Goal: Information Seeking & Learning: Learn about a topic

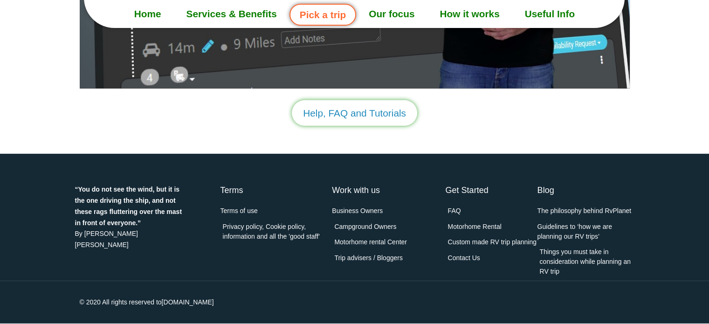
scroll to position [2688, 0]
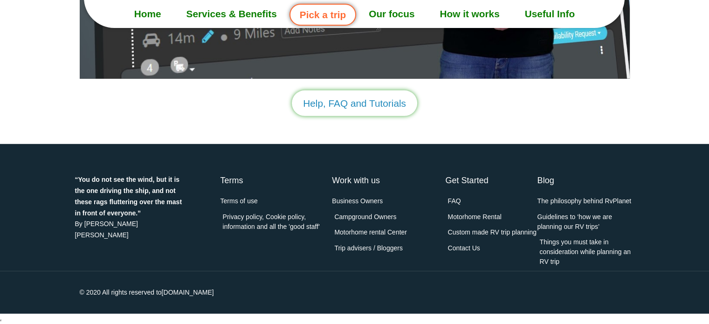
click at [458, 246] on span "Contact Us" at bounding box center [462, 248] width 35 height 10
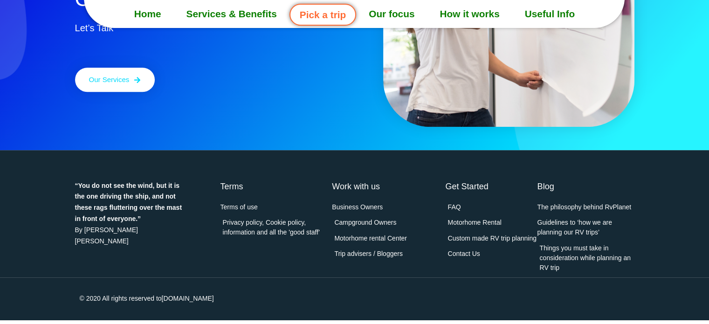
scroll to position [580, 0]
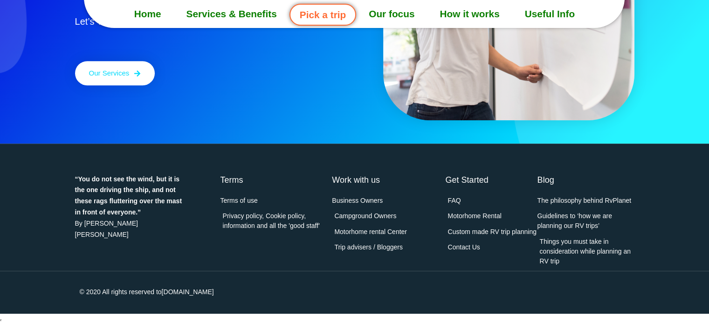
click at [470, 248] on span "Contact Us" at bounding box center [462, 248] width 35 height 10
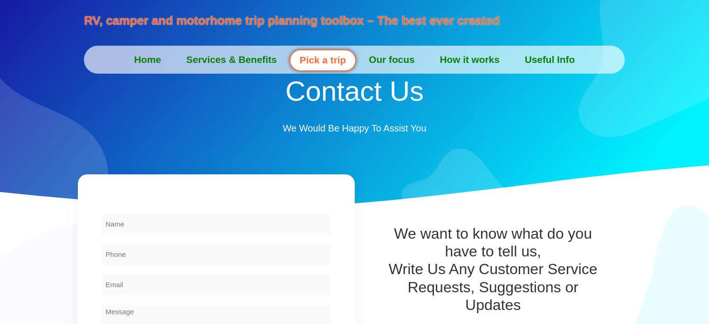
click at [143, 57] on link "Home" at bounding box center [148, 59] width 52 height 23
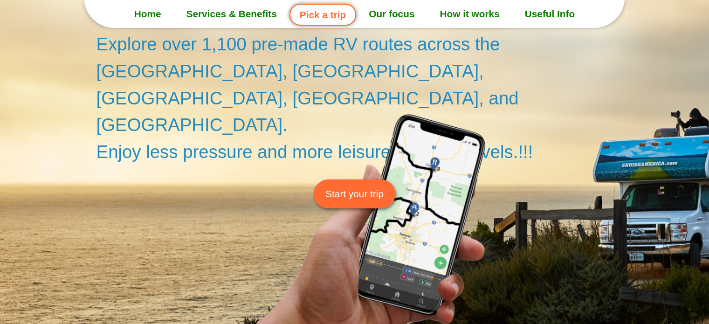
scroll to position [140, 0]
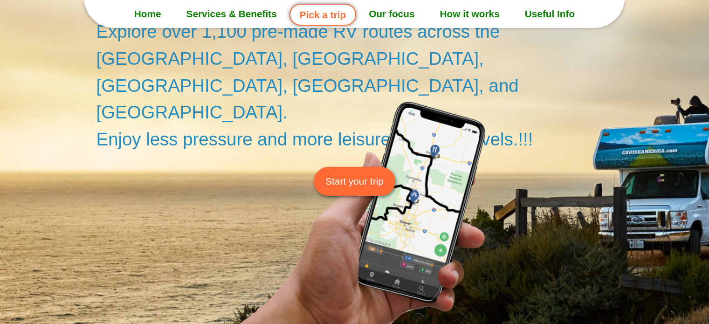
click at [338, 174] on span "Start your trip" at bounding box center [355, 181] width 58 height 14
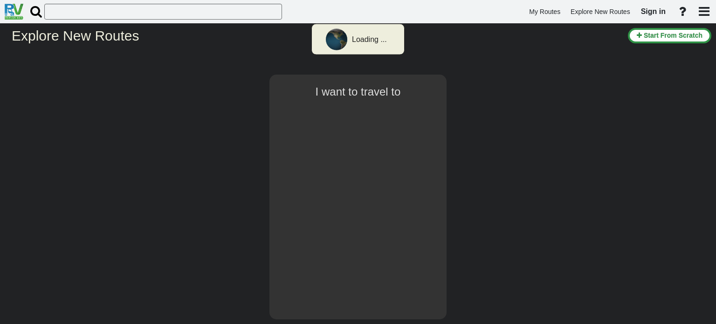
select select "number:1"
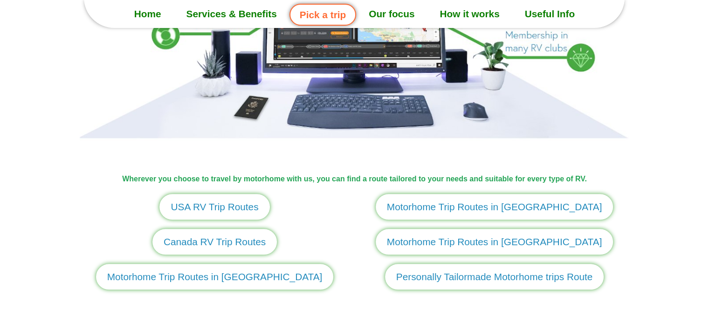
scroll to position [1026, 0]
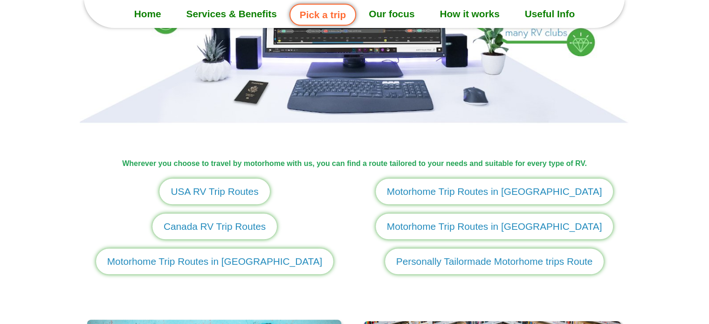
click at [220, 261] on span "Motorhome Trip Routes in Europe" at bounding box center [214, 261] width 215 height 14
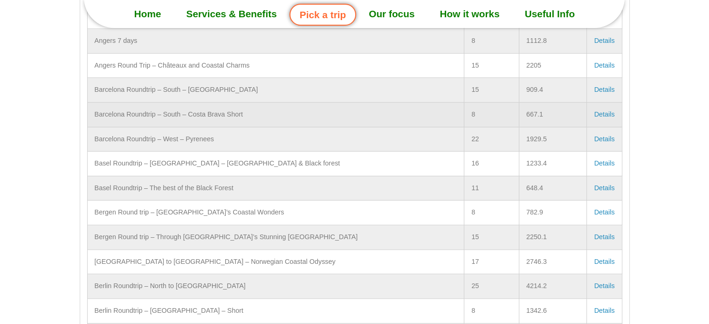
scroll to position [421, 0]
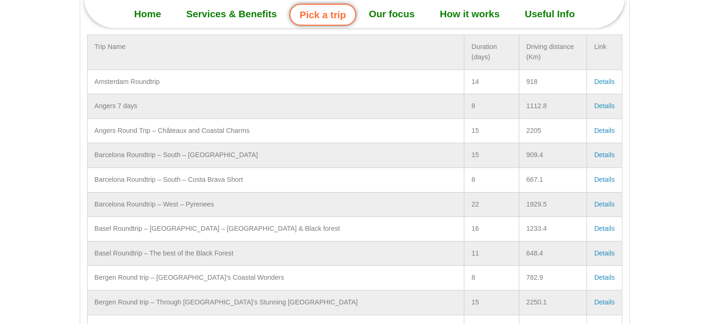
click at [465, 11] on link "How it works" at bounding box center [469, 13] width 85 height 23
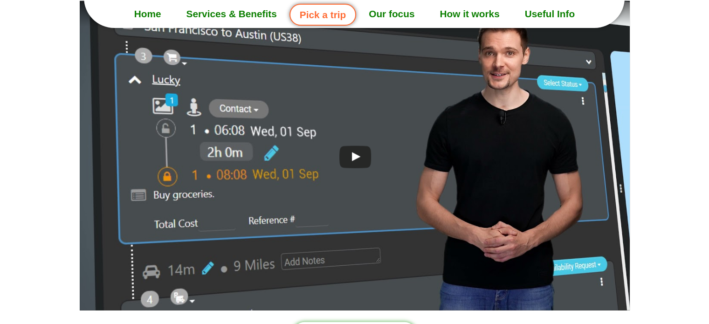
scroll to position [2459, 0]
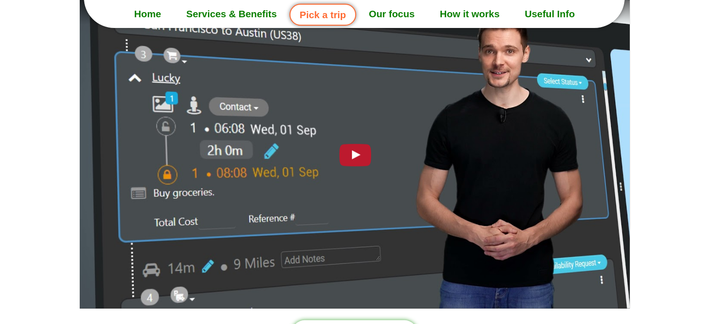
click at [360, 154] on div at bounding box center [354, 153] width 41 height 29
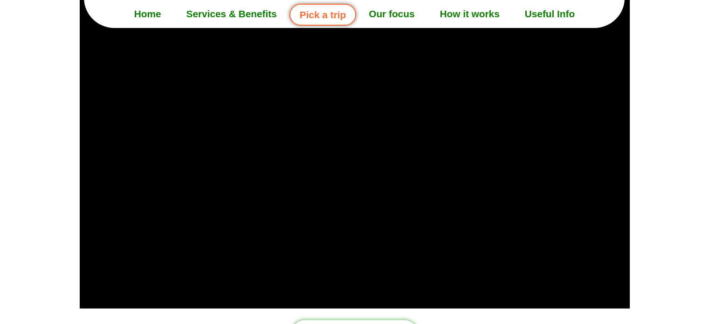
click at [666, 178] on div at bounding box center [354, 171] width 709 height 359
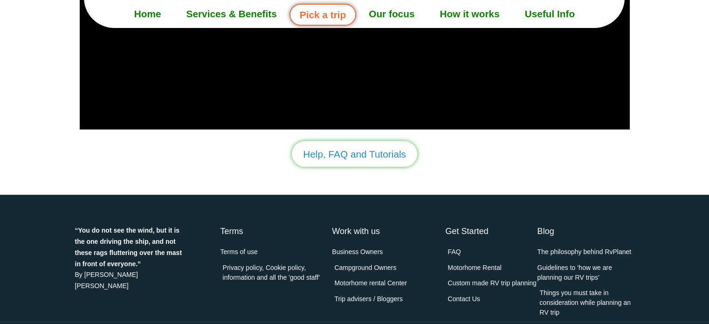
scroll to position [2645, 0]
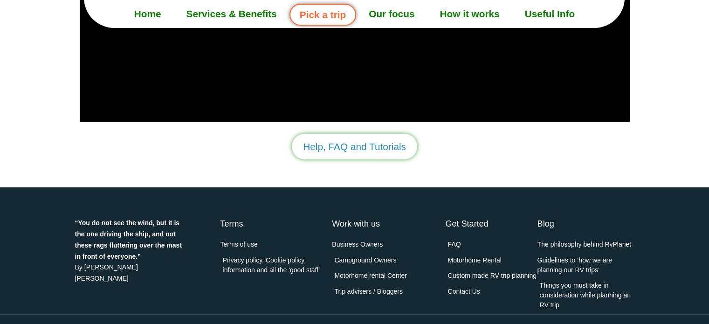
click at [361, 256] on span "Campground Owners" at bounding box center [364, 261] width 64 height 10
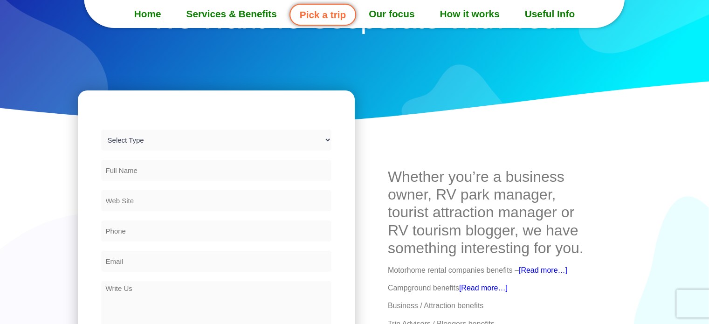
scroll to position [93, 0]
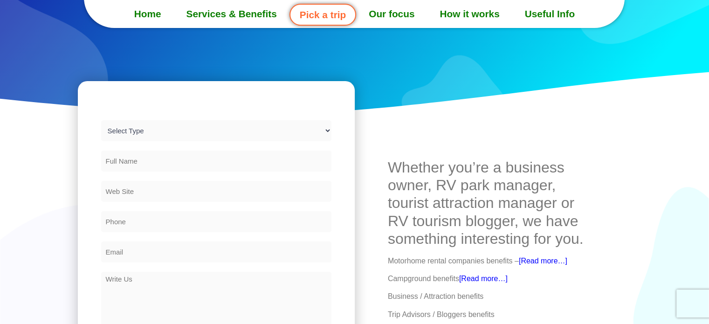
click at [247, 131] on select "Select Type Business Owners Campground Motorhome Rental Center Trip Advisers / …" at bounding box center [216, 130] width 230 height 21
select select "Campground"
click at [101, 120] on select "Select Type Business Owners Campground Motorhome Rental Center Trip Advisers / …" at bounding box center [216, 130] width 230 height 21
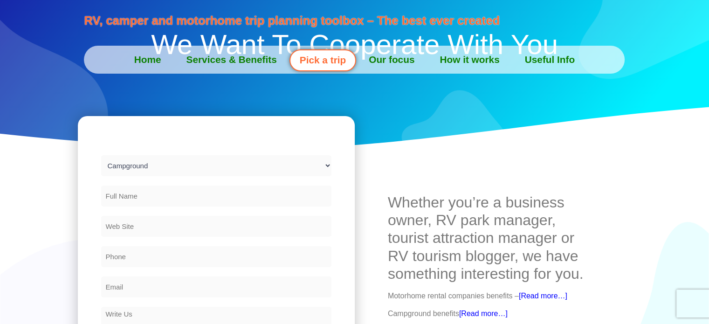
scroll to position [0, 0]
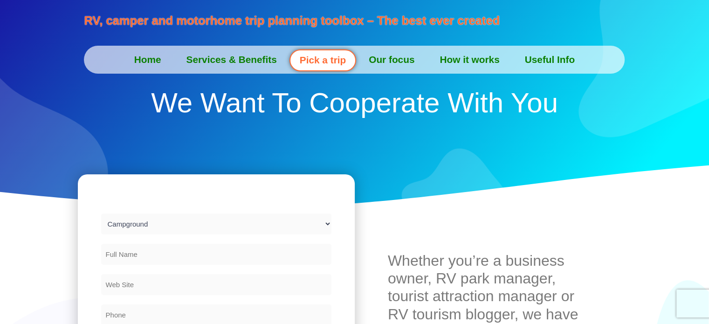
click at [328, 61] on link "Pick a trip" at bounding box center [323, 60] width 67 height 22
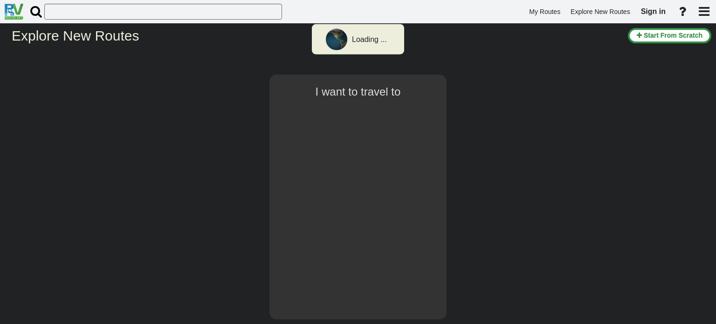
select select "number:1"
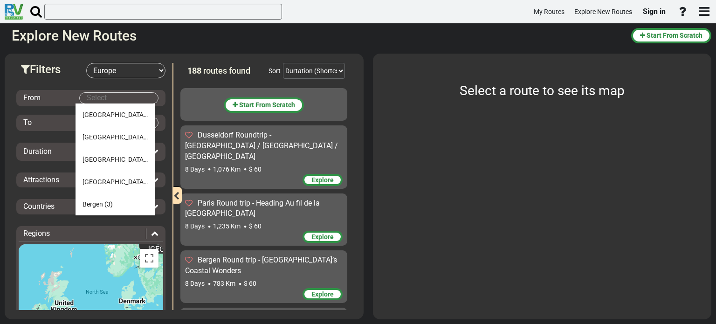
click at [108, 95] on body "My Routes Explore New Routes Sign in ×" at bounding box center [358, 162] width 716 height 324
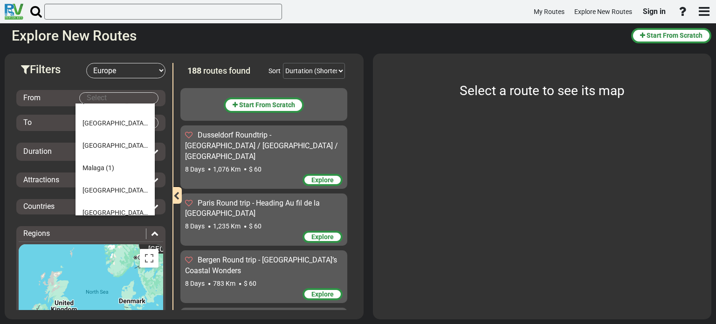
scroll to position [700, 0]
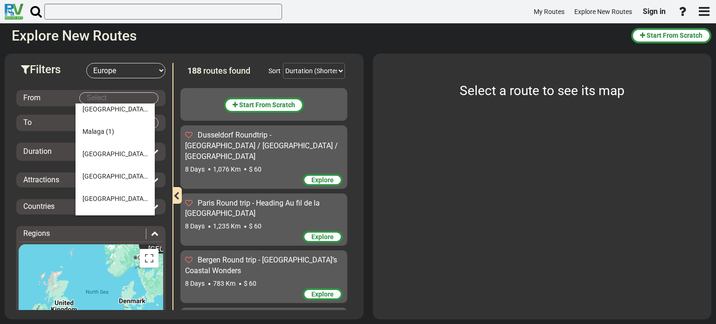
click at [109, 98] on body "My Routes Explore New Routes Sign in ×" at bounding box center [358, 162] width 716 height 324
type input "פ"
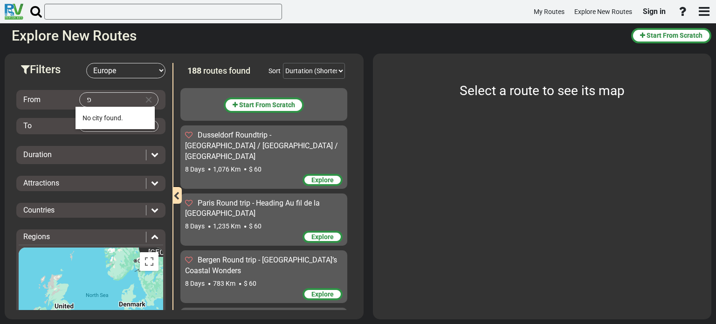
scroll to position [0, 0]
click at [109, 117] on li "Par is (4)" at bounding box center [115, 118] width 79 height 22
type input "Paris"
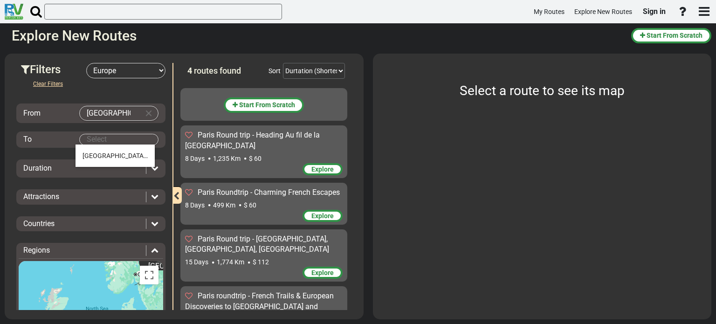
click at [92, 141] on body "My Routes Explore New Routes Sign in ×" at bounding box center [358, 162] width 716 height 324
click at [147, 156] on span "(4)" at bounding box center [151, 155] width 8 height 7
type input "Paris"
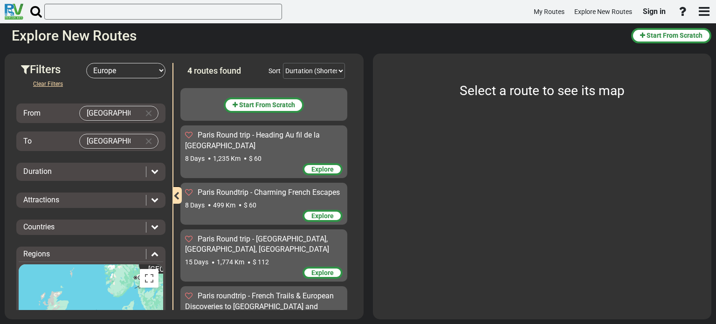
click at [312, 166] on span "Explore" at bounding box center [323, 169] width 22 height 7
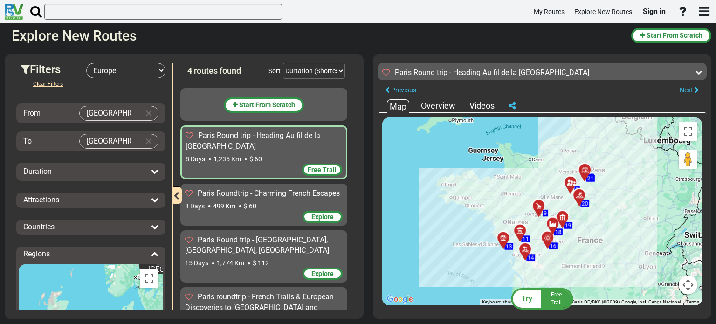
click at [440, 103] on div "Overview" at bounding box center [438, 106] width 39 height 12
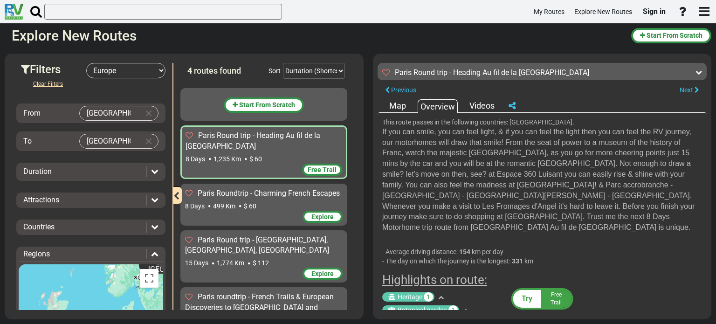
click at [484, 104] on div "Videos" at bounding box center [482, 106] width 30 height 12
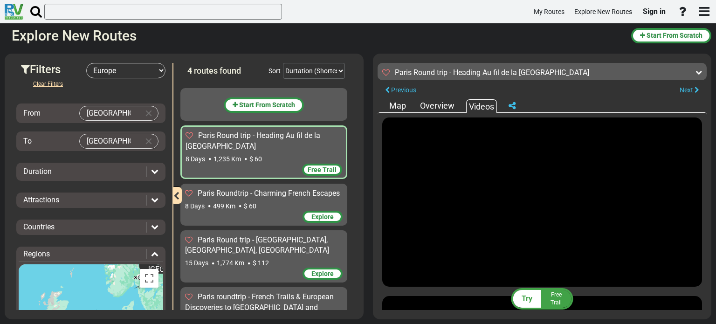
click at [397, 103] on div "Map" at bounding box center [397, 106] width 21 height 12
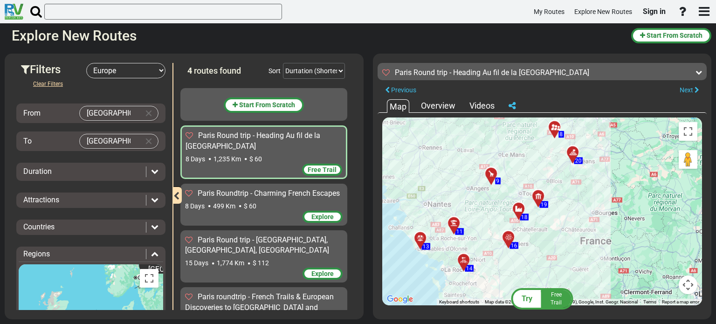
drag, startPoint x: 584, startPoint y: 230, endPoint x: 591, endPoint y: 256, distance: 27.0
click at [591, 256] on div "To activate drag with keyboard, press Alt + Enter. Once in keyboard drag state,…" at bounding box center [542, 212] width 320 height 188
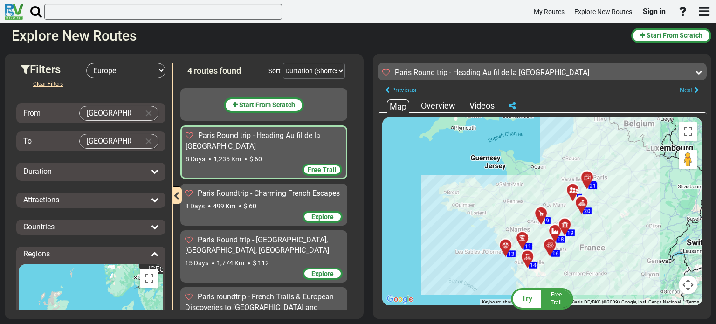
click at [440, 107] on div "Overview" at bounding box center [438, 106] width 39 height 12
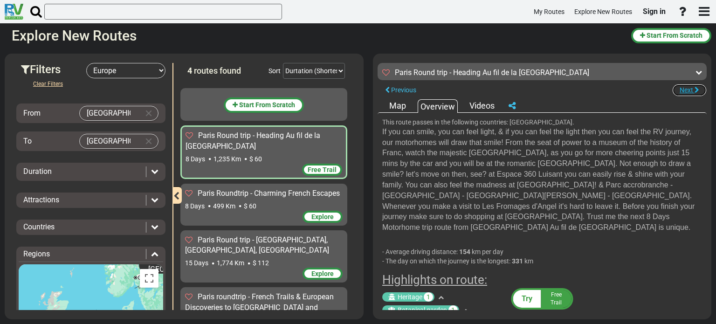
click at [688, 90] on span "Next" at bounding box center [687, 89] width 14 height 7
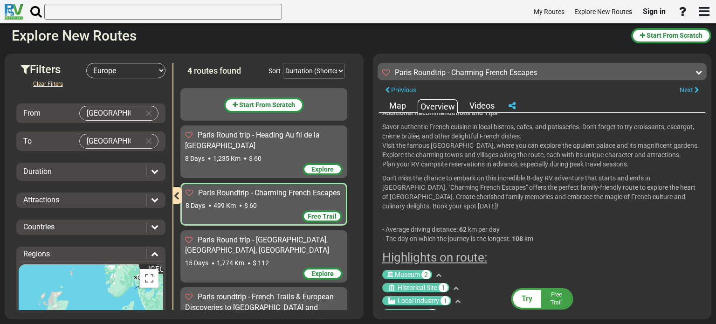
scroll to position [326, 0]
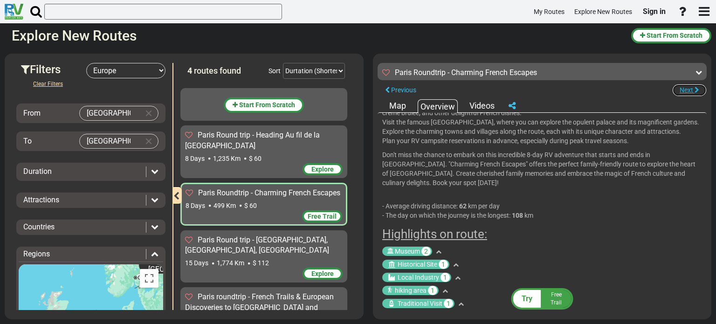
click at [693, 91] on button "Next" at bounding box center [689, 90] width 35 height 13
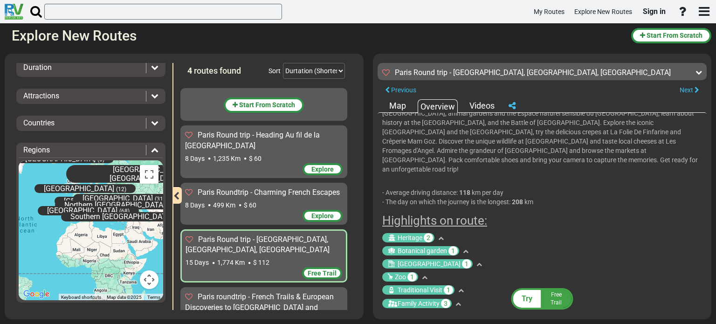
scroll to position [0, 0]
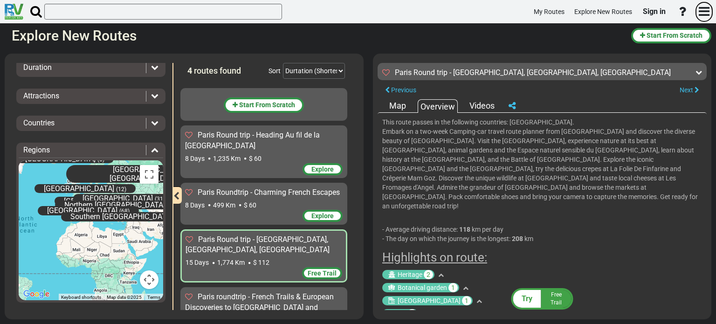
click at [704, 12] on icon "button" at bounding box center [704, 11] width 11 height 13
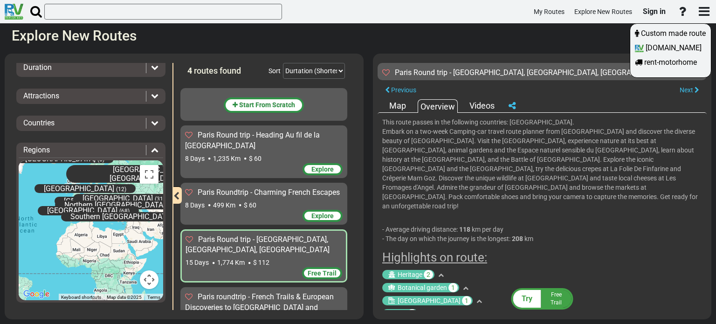
click at [701, 11] on div at bounding box center [358, 162] width 716 height 324
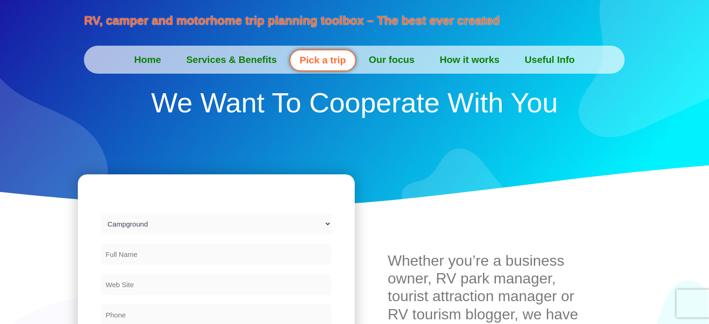
select select "Campground"
click at [219, 59] on link "Services & Benefits" at bounding box center [232, 59] width 116 height 23
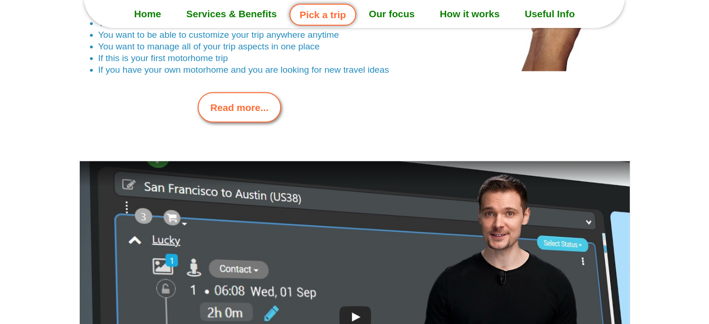
scroll to position [2326, 0]
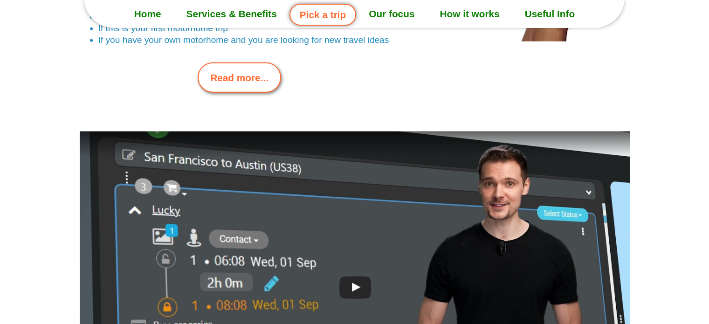
click at [232, 76] on span "Read more..." at bounding box center [239, 77] width 58 height 14
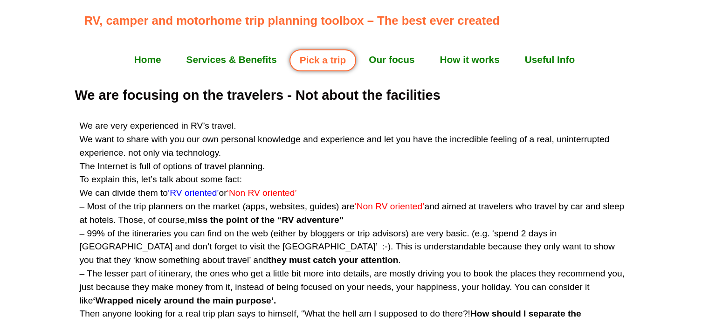
click at [478, 55] on link "How it works" at bounding box center [469, 59] width 85 height 23
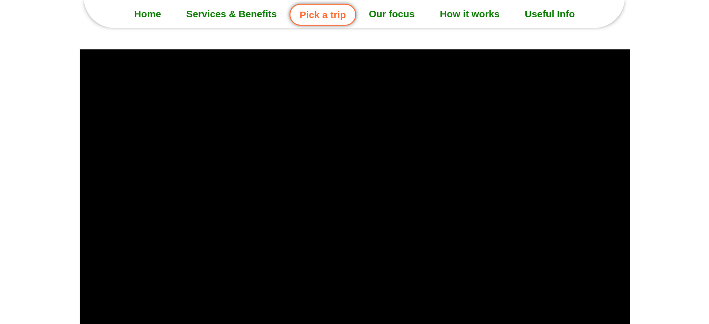
scroll to position [2412, 0]
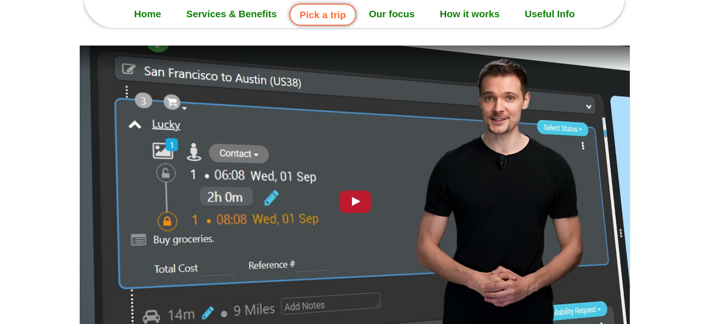
click at [352, 189] on div at bounding box center [354, 200] width 41 height 29
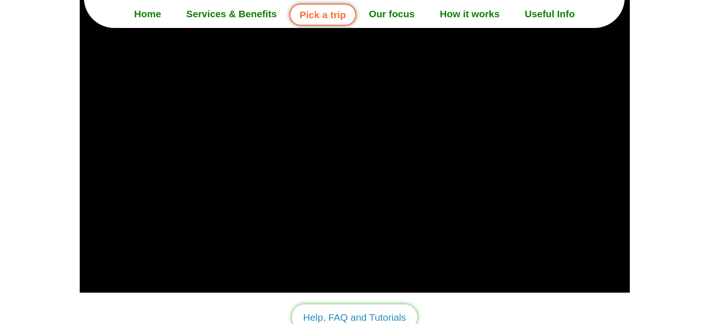
scroll to position [2459, 0]
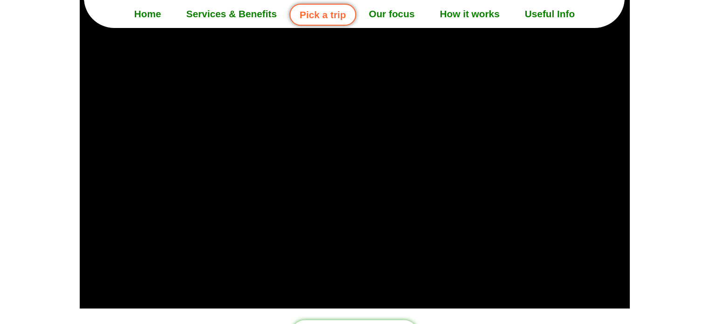
click at [668, 87] on div at bounding box center [354, 171] width 709 height 359
